Goal: Information Seeking & Learning: Find specific fact

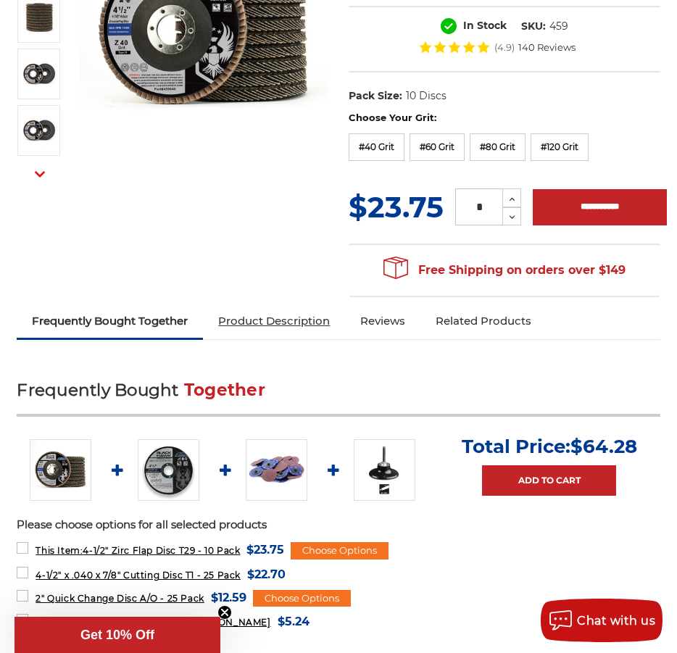
click at [336, 333] on link "Product Description" at bounding box center [274, 321] width 142 height 32
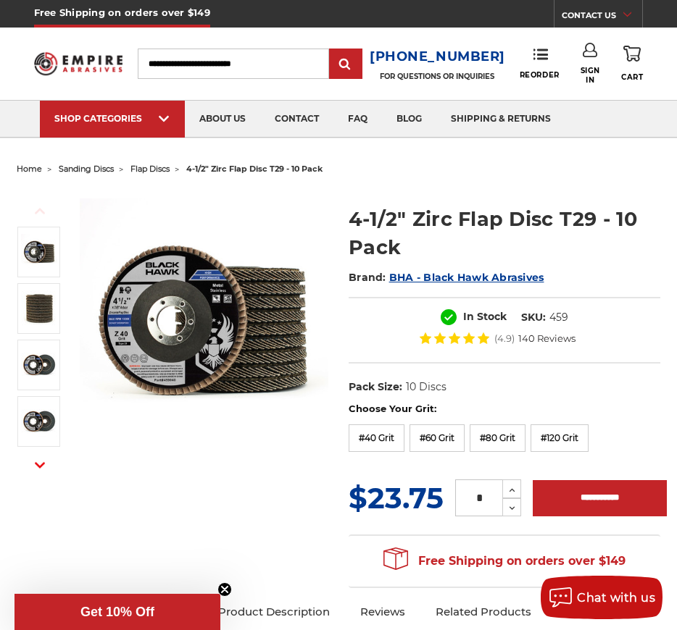
drag, startPoint x: 570, startPoint y: 309, endPoint x: 564, endPoint y: 317, distance: 10.9
click at [570, 309] on div "In Stock SKU: 459 (4.9) 140 Reviews" at bounding box center [505, 330] width 312 height 67
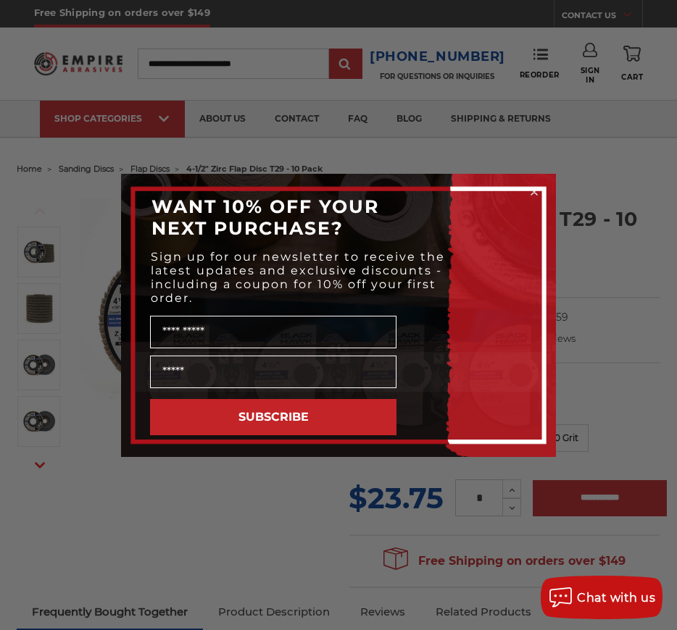
click at [567, 239] on div "Close dialog WANT 10% OFF YOUR NEXT PURCHASE? Sign up for our newsletter to rec…" at bounding box center [339, 315] width 464 height 283
click at [528, 186] on div "Close dialog WANT 10% OFF YOUR NEXT PURCHASE? Sign up for our newsletter to rec…" at bounding box center [338, 315] width 435 height 283
click at [531, 190] on circle "Close dialog" at bounding box center [535, 192] width 14 height 14
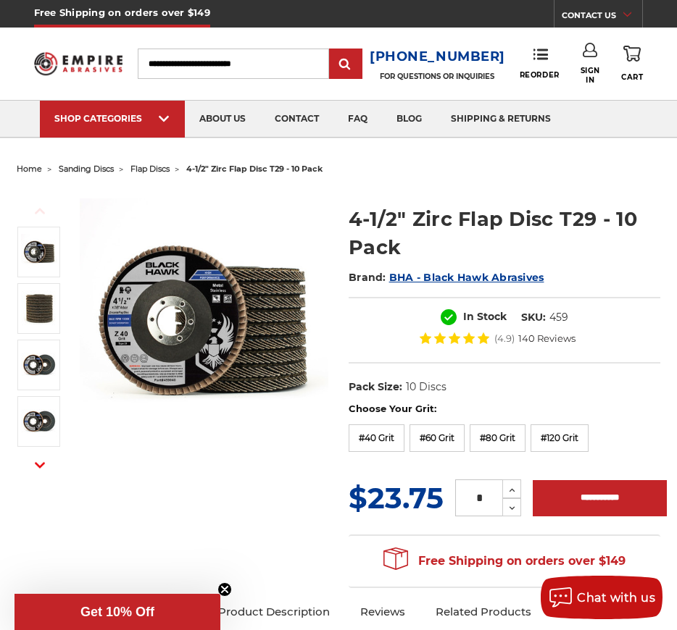
drag, startPoint x: 569, startPoint y: 319, endPoint x: 525, endPoint y: 317, distance: 44.3
click at [525, 317] on dl "SKU: 459" at bounding box center [545, 317] width 62 height 15
click at [546, 320] on dl "SKU: 459" at bounding box center [545, 317] width 62 height 15
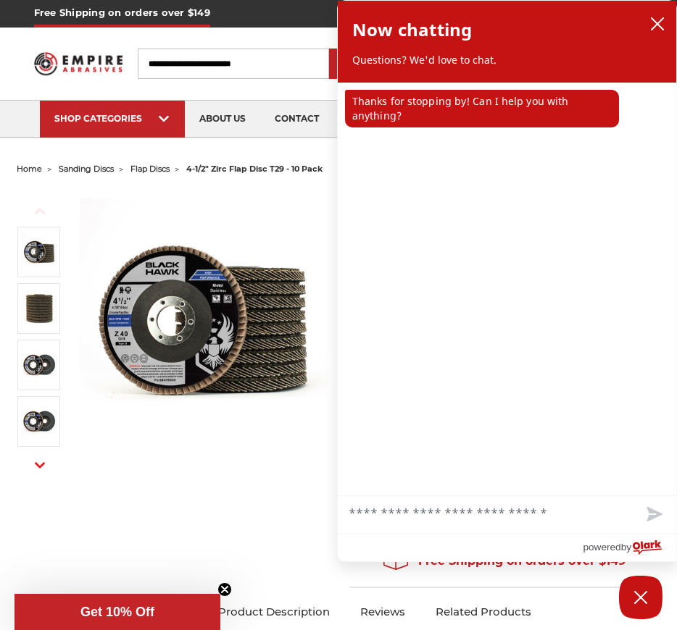
drag, startPoint x: 575, startPoint y: 316, endPoint x: 528, endPoint y: 319, distance: 47.9
click at [650, 18] on icon "close chatbox" at bounding box center [657, 24] width 14 height 14
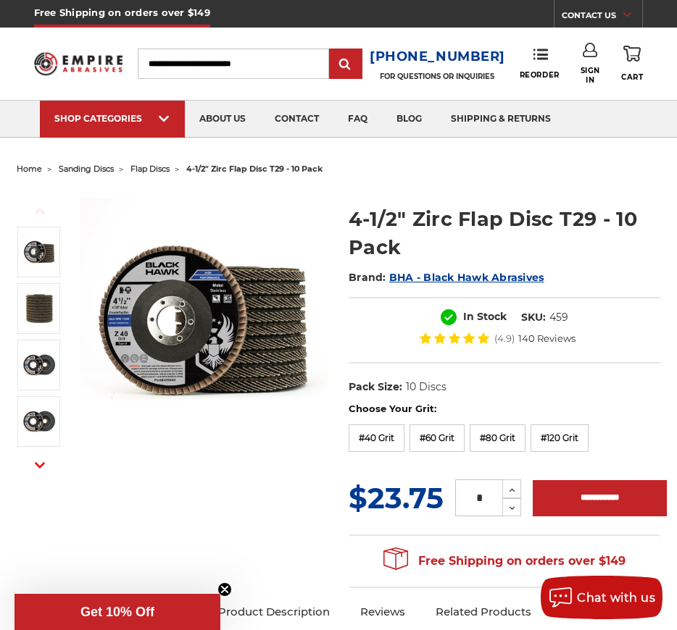
click at [570, 316] on dl "SKU: 459" at bounding box center [545, 317] width 62 height 15
drag, startPoint x: 567, startPoint y: 317, endPoint x: 521, endPoint y: 319, distance: 46.4
click at [521, 319] on dl "SKU: 459" at bounding box center [545, 317] width 62 height 15
copy dl "SKU: 459"
click at [585, 312] on div "In Stock SKU: 459 (4.9) 140 Reviews" at bounding box center [505, 330] width 312 height 67
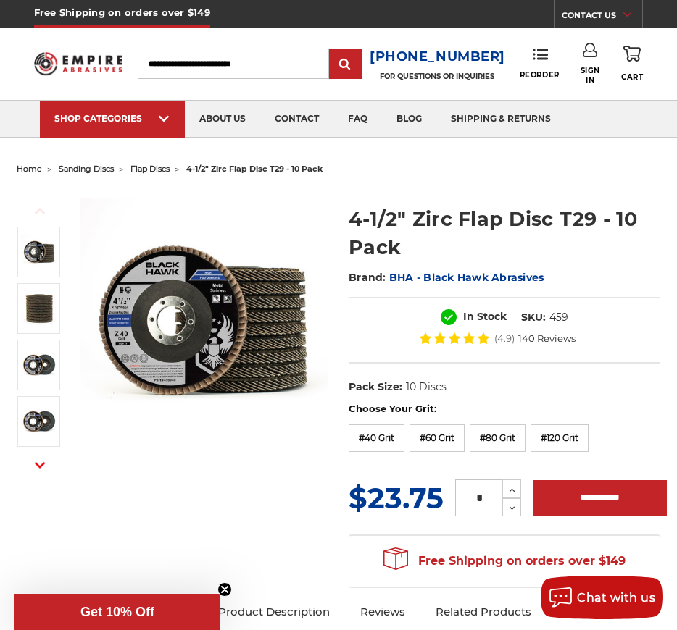
click at [564, 320] on dd "459" at bounding box center [558, 317] width 19 height 15
click at [558, 310] on dd "459" at bounding box center [558, 317] width 19 height 15
click at [559, 318] on dd "459" at bounding box center [558, 317] width 19 height 15
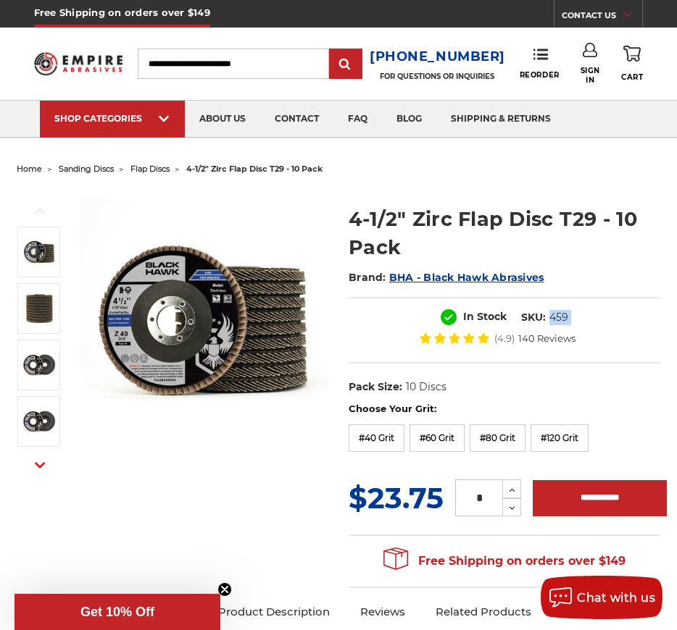
click at [559, 318] on dd "459" at bounding box center [558, 317] width 19 height 15
click at [567, 316] on dd "459" at bounding box center [558, 317] width 19 height 15
copy div "459"
click at [605, 289] on h2 "Brand: BHA - Black Hawk Abrasives" at bounding box center [505, 277] width 312 height 25
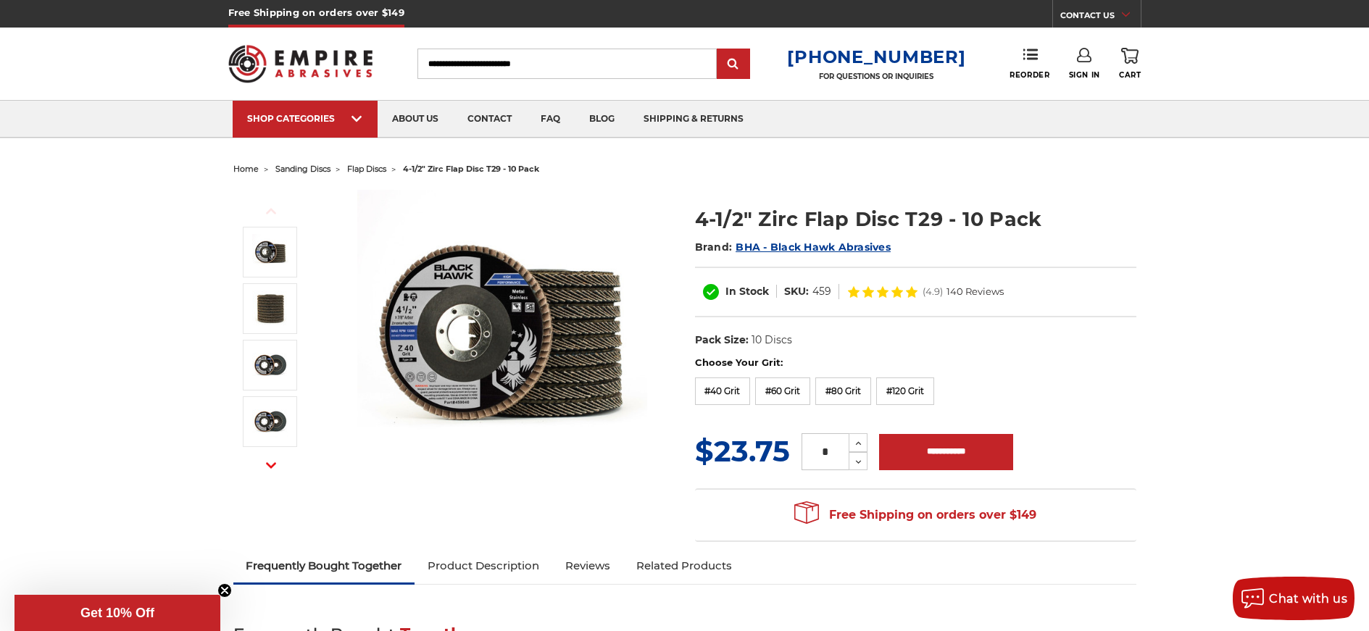
click at [630, 59] on input "Search" at bounding box center [566, 64] width 299 height 30
